Goal: Information Seeking & Learning: Learn about a topic

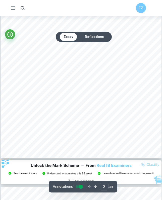
scroll to position [272, 0]
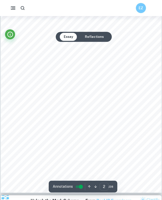
type input "1"
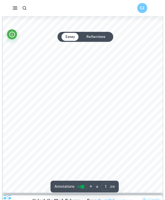
scroll to position [0, 0]
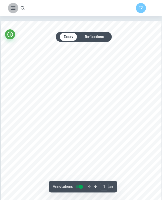
click at [13, 8] on rect "button" at bounding box center [14, 8] width 4 height 1
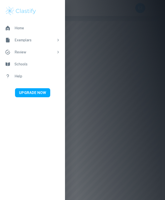
click at [24, 39] on div "Exemplars" at bounding box center [35, 40] width 40 height 6
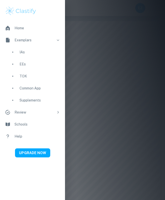
click at [21, 64] on div "EEs" at bounding box center [40, 64] width 41 height 6
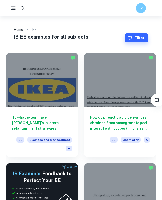
click at [12, 9] on icon "button" at bounding box center [13, 8] width 6 height 6
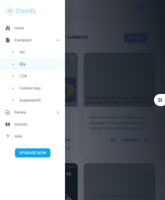
click at [86, 35] on div at bounding box center [82, 100] width 165 height 200
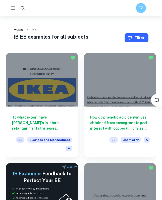
click at [127, 40] on button "Filter" at bounding box center [136, 37] width 24 height 9
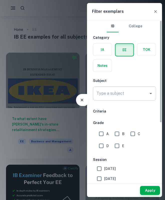
click at [121, 95] on input "Type a subject" at bounding box center [120, 94] width 51 height 10
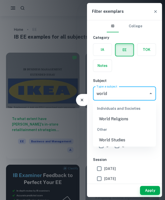
click at [116, 141] on li "World Studies" at bounding box center [124, 140] width 63 height 9
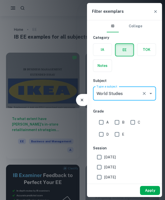
type input "World Studies"
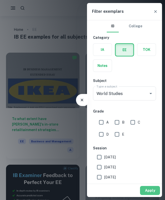
click at [146, 188] on button "Apply" at bounding box center [150, 190] width 20 height 9
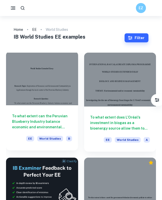
click at [54, 123] on h6 "To what extent can the Peruvian Blueberry Industry balance economic and environ…" at bounding box center [42, 121] width 60 height 17
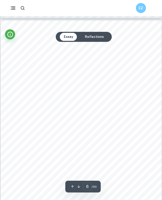
scroll to position [1105, 0]
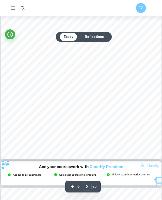
type input "1"
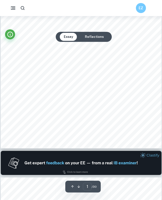
scroll to position [0, 0]
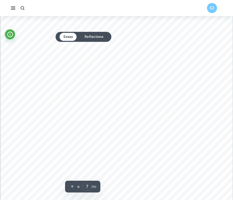
scroll to position [2015, 0]
click at [15, 4] on button "button" at bounding box center [13, 8] width 10 height 10
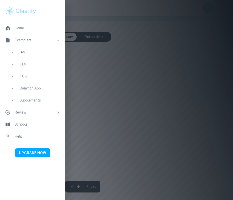
type input "1"
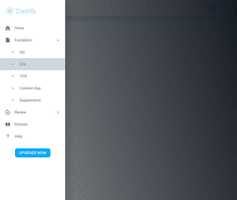
click at [25, 66] on div "EEs" at bounding box center [40, 64] width 41 height 6
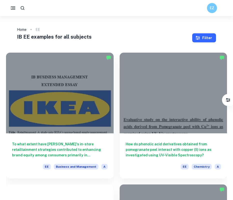
click at [161, 36] on button "Filter" at bounding box center [204, 37] width 24 height 9
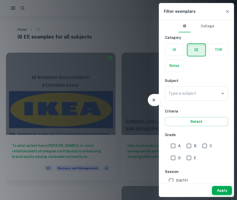
click at [161, 91] on input "Type a subject" at bounding box center [192, 94] width 51 height 10
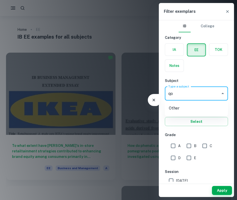
type input "q"
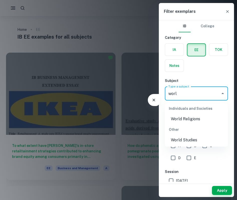
click at [161, 139] on li "World Studies" at bounding box center [196, 140] width 63 height 9
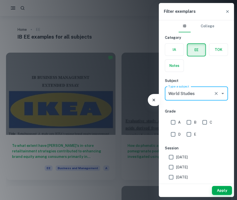
type input "World Studies"
click at [161, 123] on input "A" at bounding box center [173, 122] width 10 height 10
checkbox input "true"
click at [161, 124] on input "B" at bounding box center [189, 122] width 10 height 10
checkbox input "true"
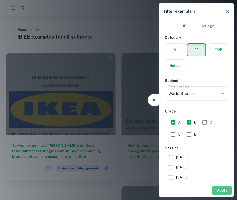
click at [161, 189] on button "Apply" at bounding box center [222, 190] width 20 height 9
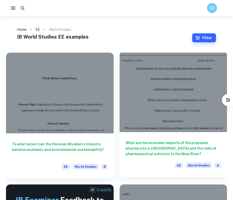
scroll to position [19, 0]
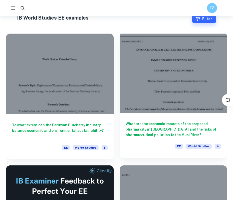
click at [161, 123] on h6 "What are the economic impacts of the proposed pharma city in Hyderabad and the …" at bounding box center [174, 129] width 96 height 17
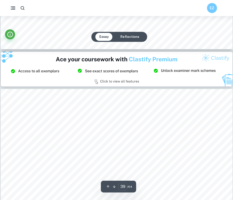
scroll to position [11814, 0]
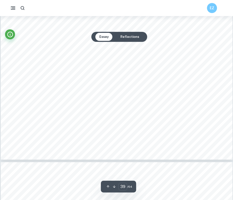
type input "40"
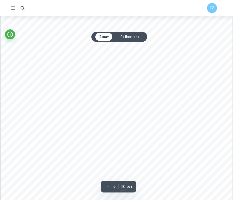
scroll to position [12148, 0]
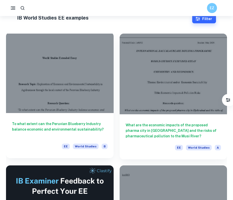
scroll to position [241, 0]
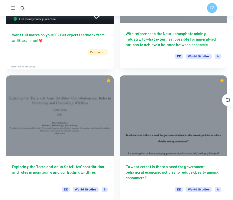
click at [161, 38] on h6 "With reference to the Nauru phosphate mining industry, to what extent is it pos…" at bounding box center [174, 39] width 96 height 17
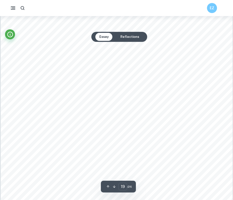
scroll to position [5616, 0]
type input "20"
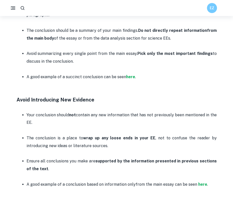
scroll to position [380, 0]
